Goal: Check status: Check status

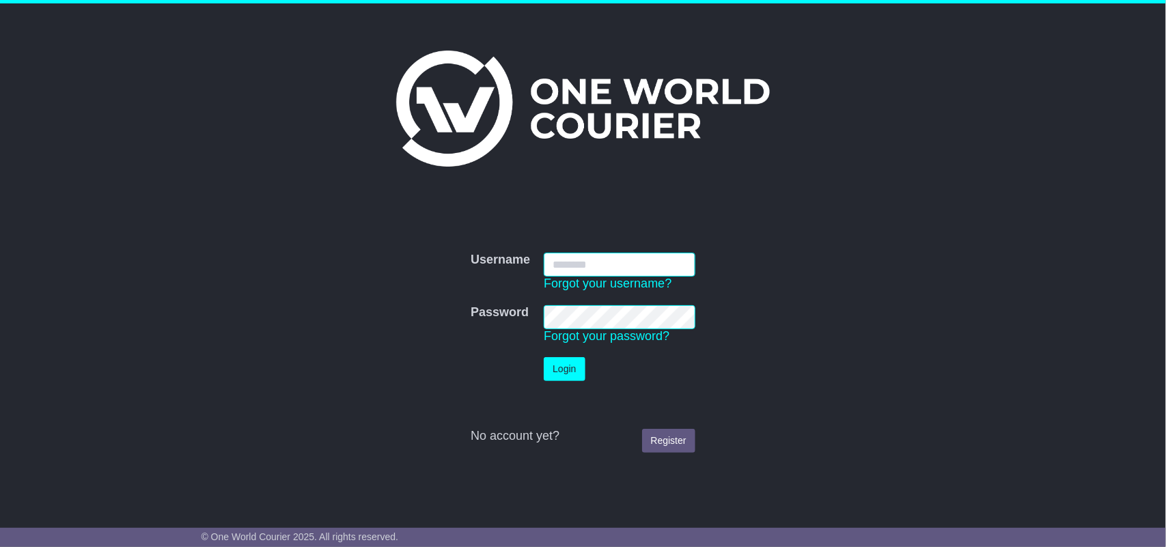
type input "**********"
click at [566, 368] on button "Login" at bounding box center [564, 369] width 41 height 24
